Goal: Task Accomplishment & Management: Manage account settings

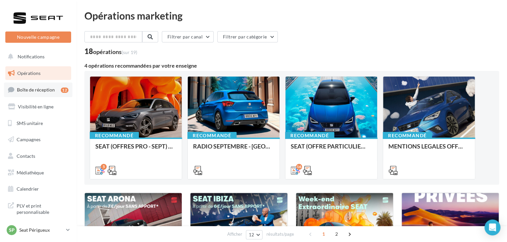
click at [49, 88] on span "Boîte de réception" at bounding box center [36, 90] width 38 height 6
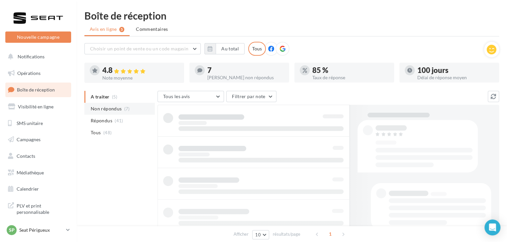
click at [124, 112] on li "Non répondus (7)" at bounding box center [119, 109] width 70 height 12
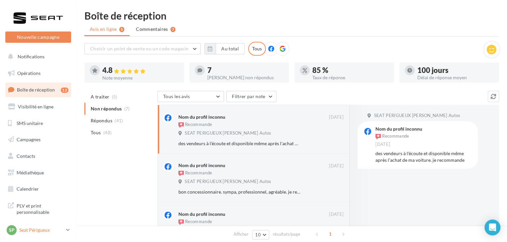
click at [65, 227] on link "SP Seat Périgueux SEAT-PERIGUEUX" at bounding box center [38, 230] width 66 height 13
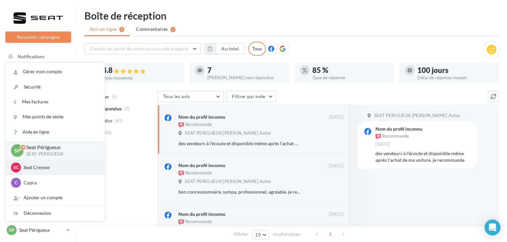
click at [57, 170] on p "Seat Creysse" at bounding box center [60, 167] width 73 height 7
